Goal: Task Accomplishment & Management: Manage account settings

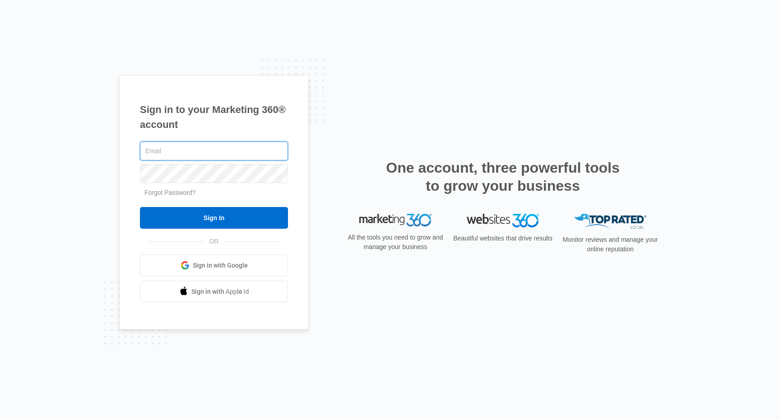
type input "[EMAIL_ADDRESS][DOMAIN_NAME]"
click at [214, 218] on input "Sign In" at bounding box center [214, 218] width 148 height 22
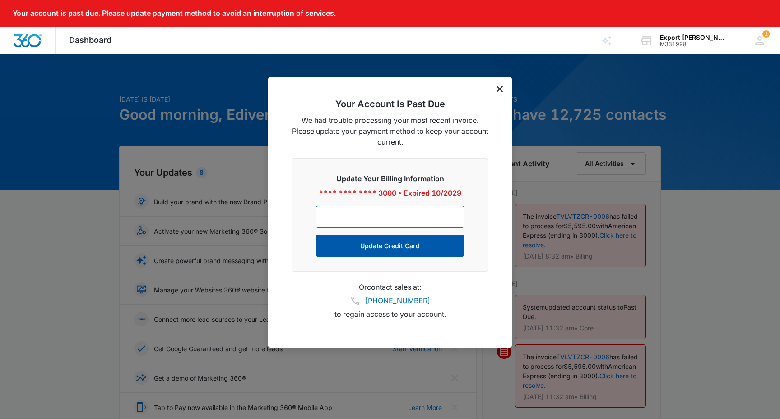
click at [394, 247] on button "Update Credit Card" at bounding box center [390, 246] width 149 height 22
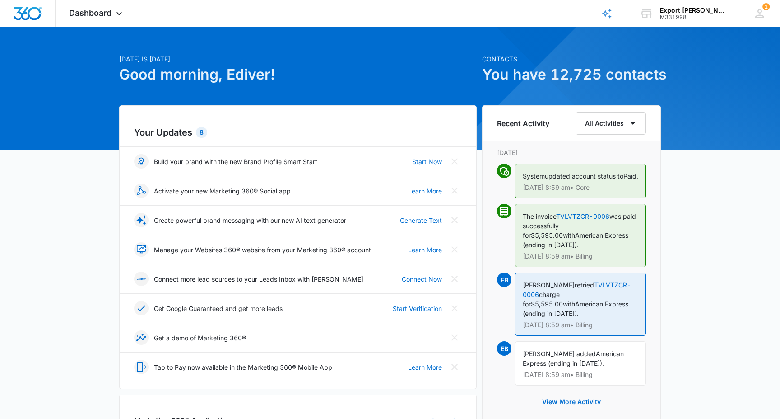
scroll to position [13, 0]
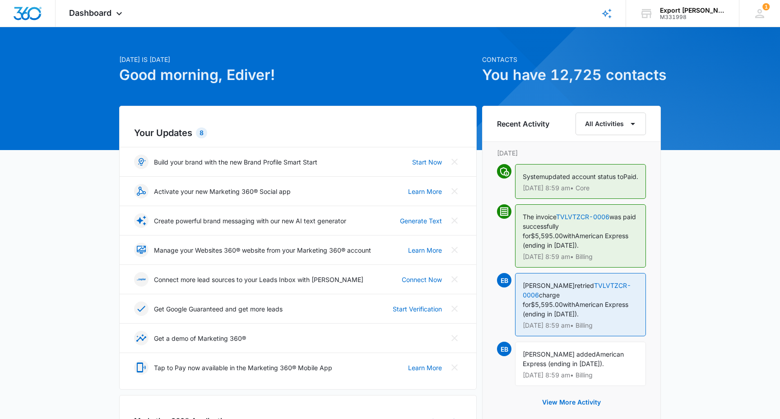
click at [178, 135] on h2 "Your Updates 8" at bounding box center [298, 133] width 328 height 14
click at [111, 13] on span "Dashboard" at bounding box center [90, 12] width 42 height 9
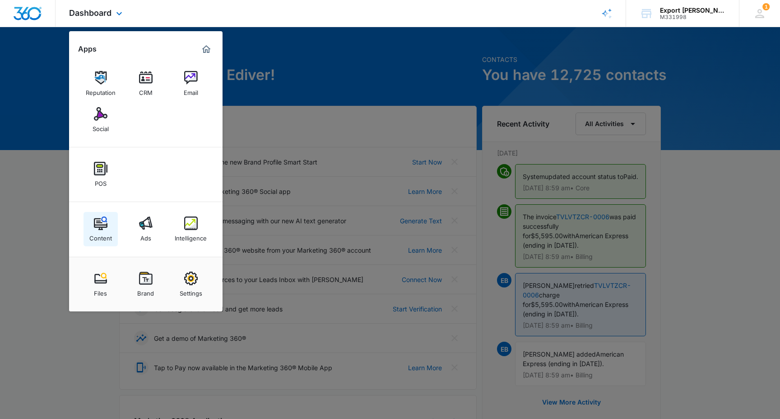
click at [94, 229] on img at bounding box center [101, 223] width 14 height 14
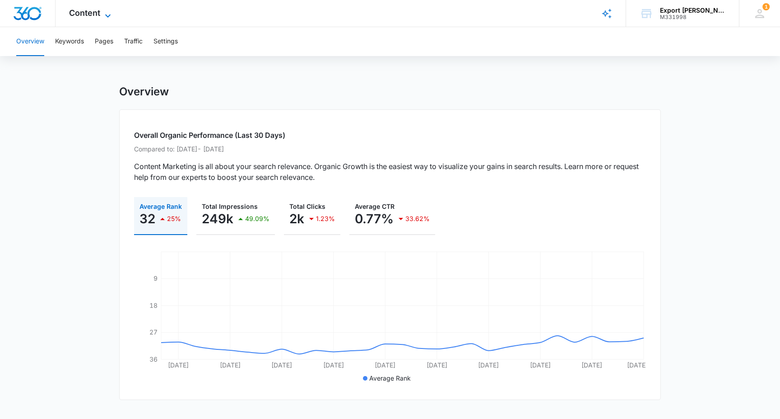
click at [82, 16] on span "Content" at bounding box center [84, 12] width 31 height 9
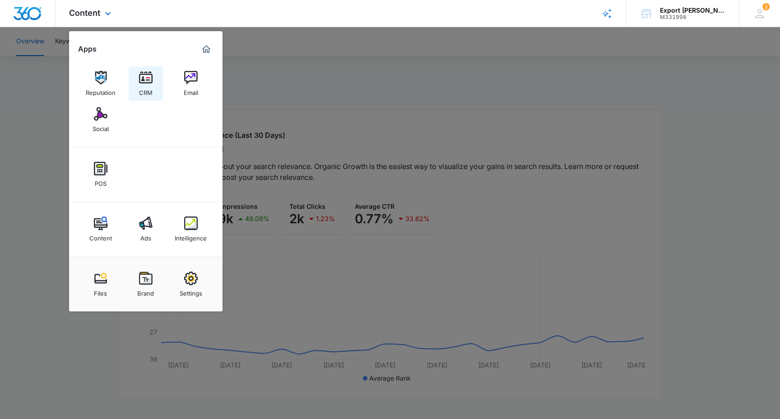
click at [148, 79] on img at bounding box center [146, 78] width 14 height 14
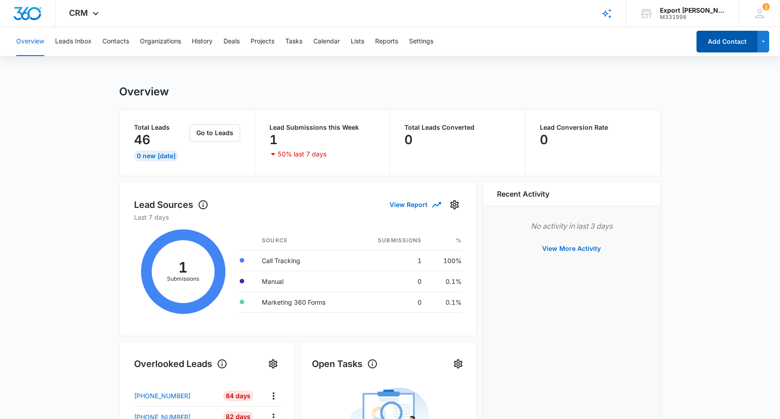
click at [728, 45] on button "Add Contact" at bounding box center [727, 42] width 61 height 22
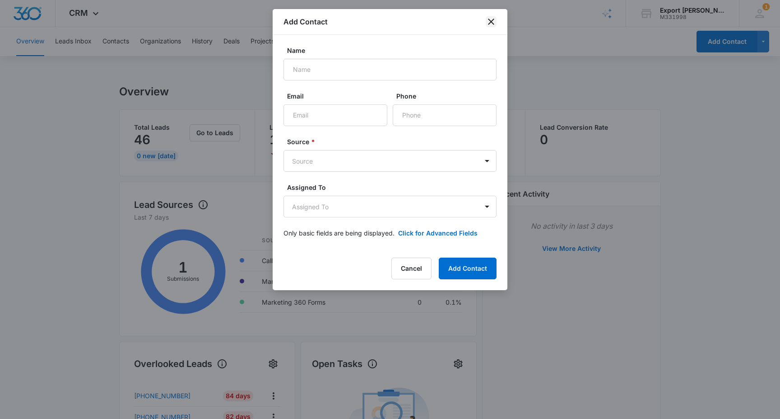
click at [492, 23] on icon "close" at bounding box center [491, 22] width 6 height 6
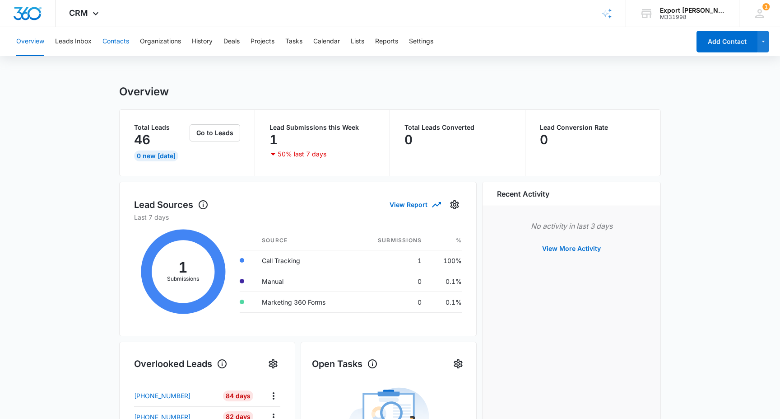
click at [109, 44] on button "Contacts" at bounding box center [116, 41] width 27 height 29
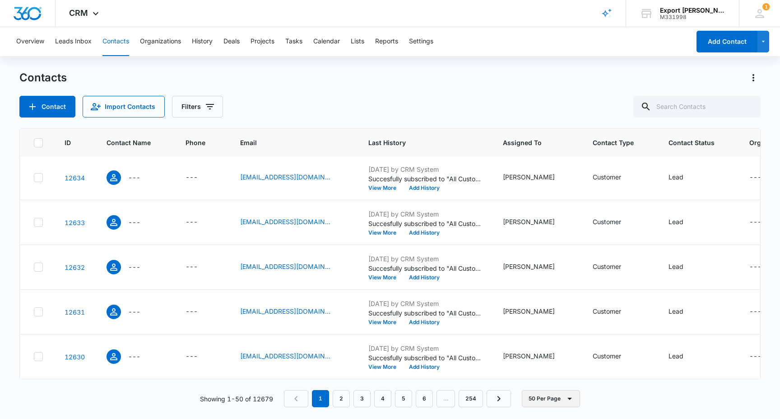
click at [546, 400] on button "50 Per Page" at bounding box center [551, 398] width 58 height 17
click at [556, 372] on div "50 Per Page" at bounding box center [552, 372] width 37 height 6
click at [341, 399] on link "2" at bounding box center [341, 398] width 17 height 17
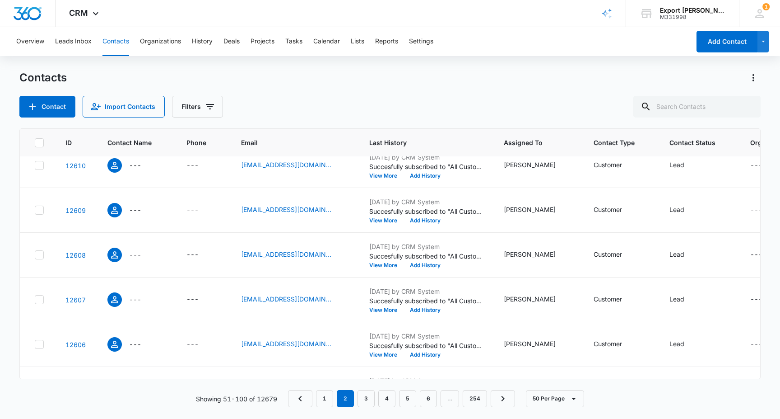
scroll to position [864, 0]
